Goal: Information Seeking & Learning: Learn about a topic

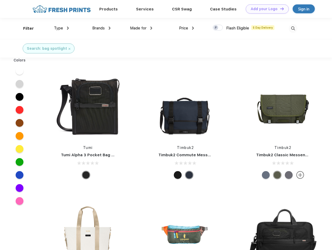
scroll to position [0, 0]
click at [266, 9] on link "Add your Logo Design Tool" at bounding box center [267, 8] width 43 height 9
click at [0, 0] on div "Design Tool" at bounding box center [0, 0] width 0 height 0
click at [280, 9] on link "Add your Logo Design Tool" at bounding box center [267, 8] width 43 height 9
click at [25, 28] on div "Filter" at bounding box center [28, 29] width 11 height 6
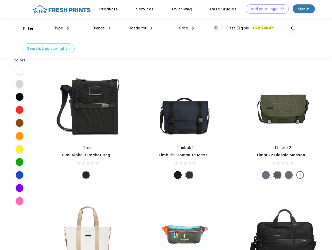
click at [62, 28] on span "Type" at bounding box center [58, 28] width 9 height 5
click at [101, 28] on span "Brands" at bounding box center [98, 28] width 13 height 5
click at [141, 28] on span "Made for" at bounding box center [138, 28] width 16 height 5
click at [187, 28] on span "Price" at bounding box center [183, 28] width 9 height 5
click at [218, 28] on div at bounding box center [218, 28] width 10 height 6
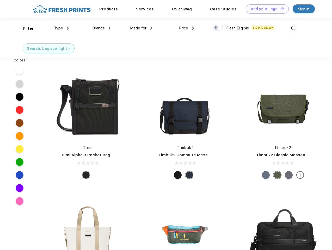
click at [216, 28] on input "checkbox" at bounding box center [214, 26] width 3 height 3
click at [293, 28] on img at bounding box center [293, 28] width 9 height 9
